Goal: Task Accomplishment & Management: Use online tool/utility

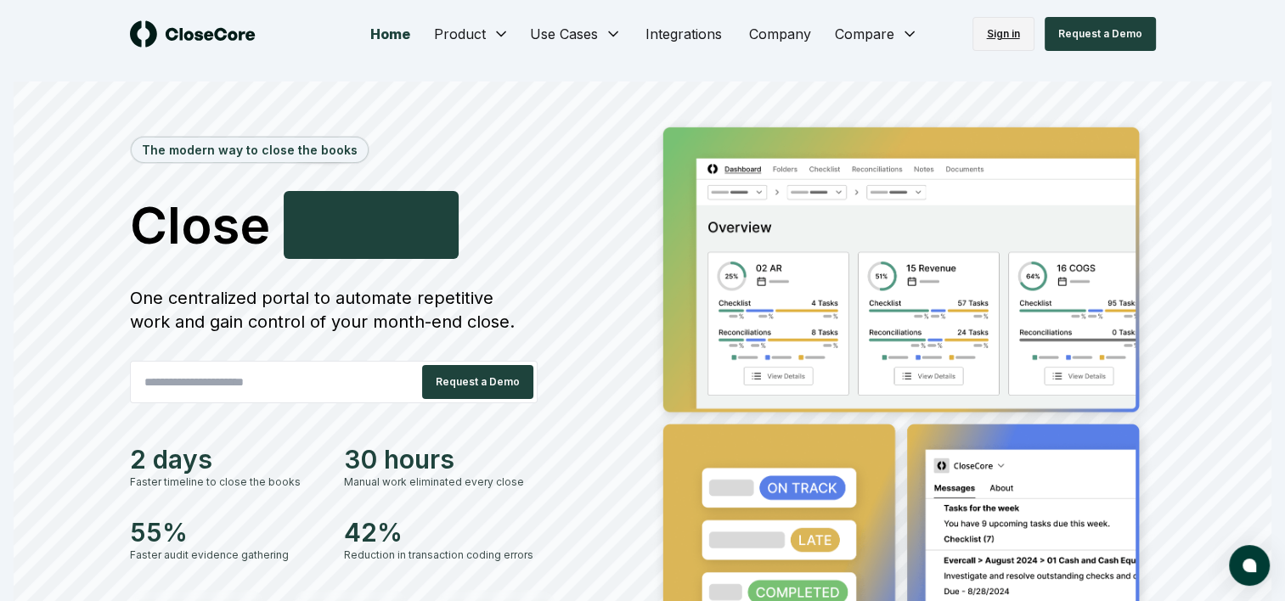
click at [1015, 25] on link "Sign in" at bounding box center [1003, 34] width 62 height 34
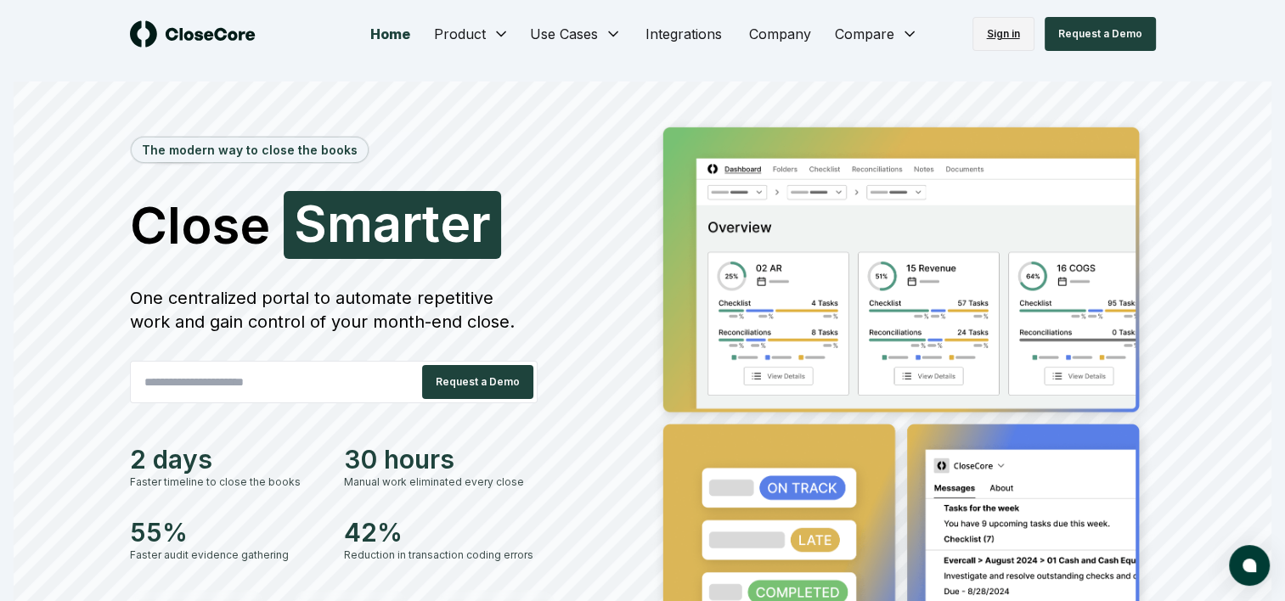
click at [1006, 37] on link "Sign in" at bounding box center [1003, 34] width 62 height 34
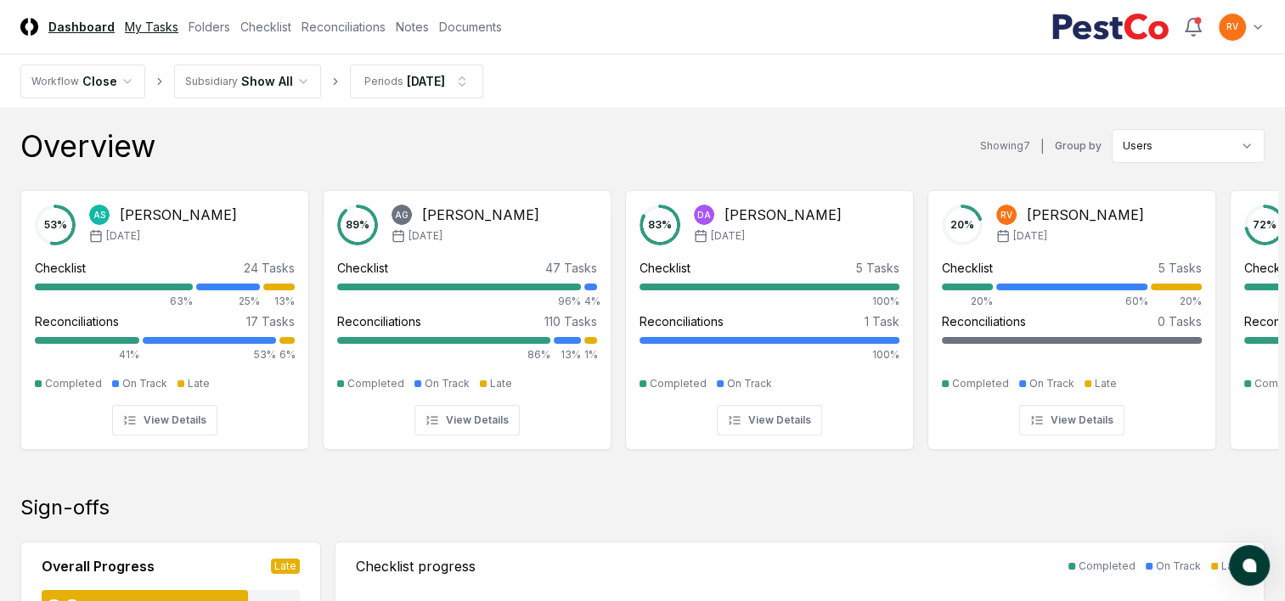
click at [146, 25] on link "My Tasks" at bounding box center [151, 27] width 53 height 18
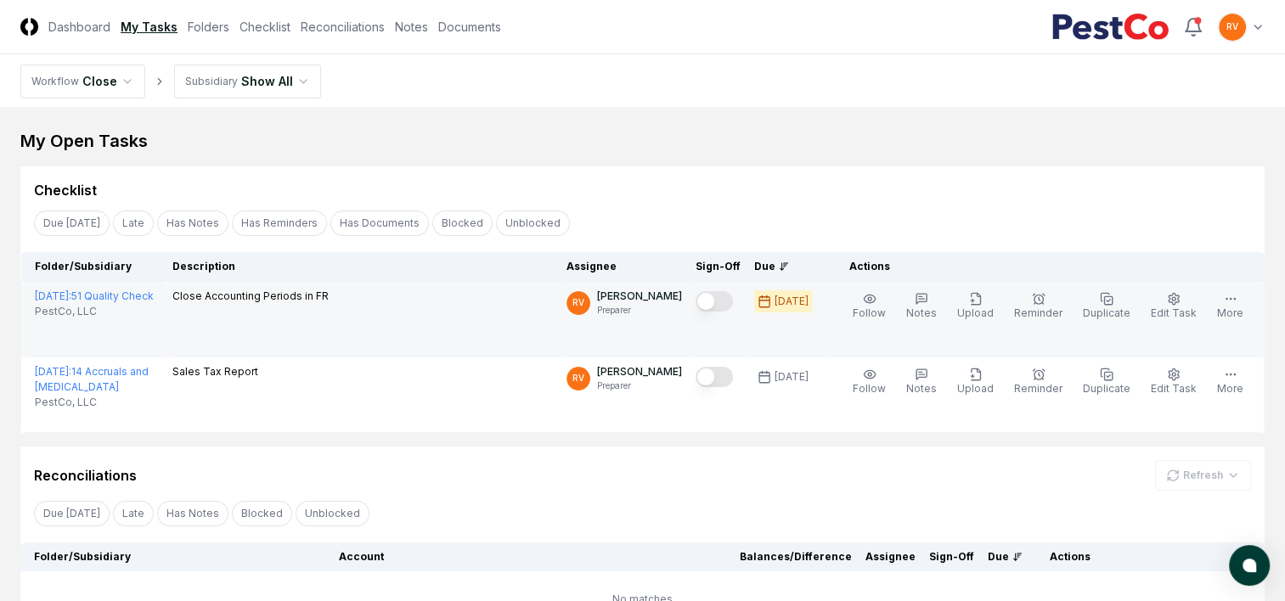
click at [727, 299] on button "Mark complete" at bounding box center [713, 301] width 37 height 20
